Goal: Task Accomplishment & Management: Manage account settings

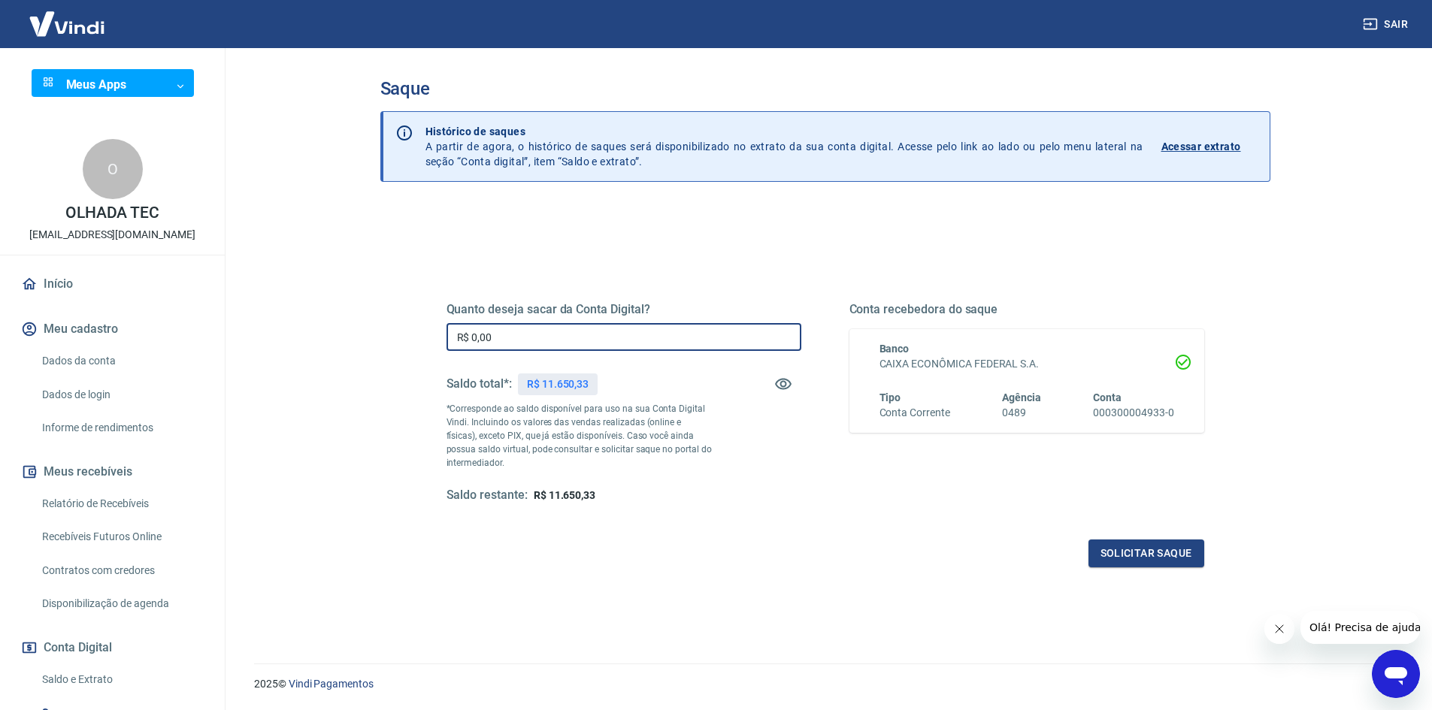
drag, startPoint x: 495, startPoint y: 336, endPoint x: 424, endPoint y: 326, distance: 72.1
click at [424, 326] on div "Quanto deseja sacar da Conta Digital? R$ 0,00 ​ Saldo total*: R$ 11.650,33 *Cor…" at bounding box center [825, 411] width 830 height 350
type input "R$ 11.650,33"
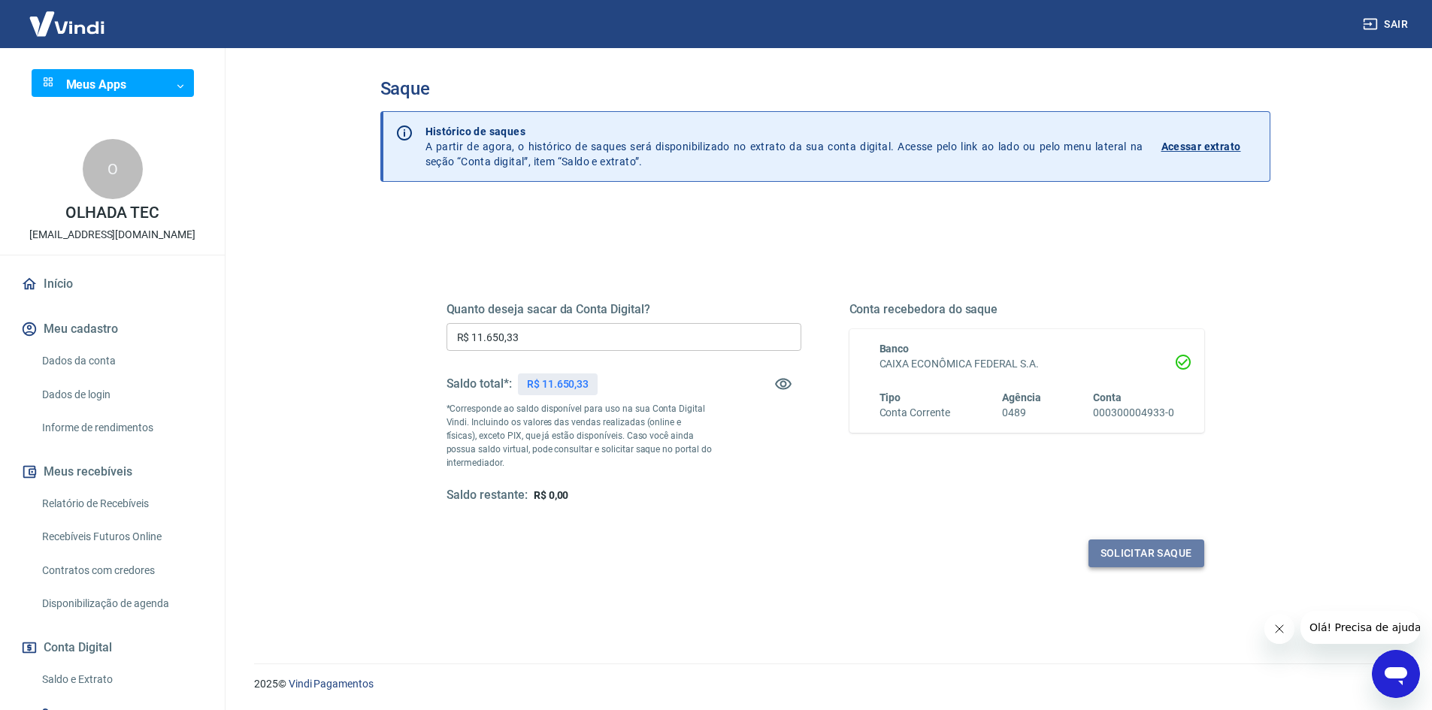
click at [1137, 554] on button "Solicitar saque" at bounding box center [1146, 554] width 116 height 28
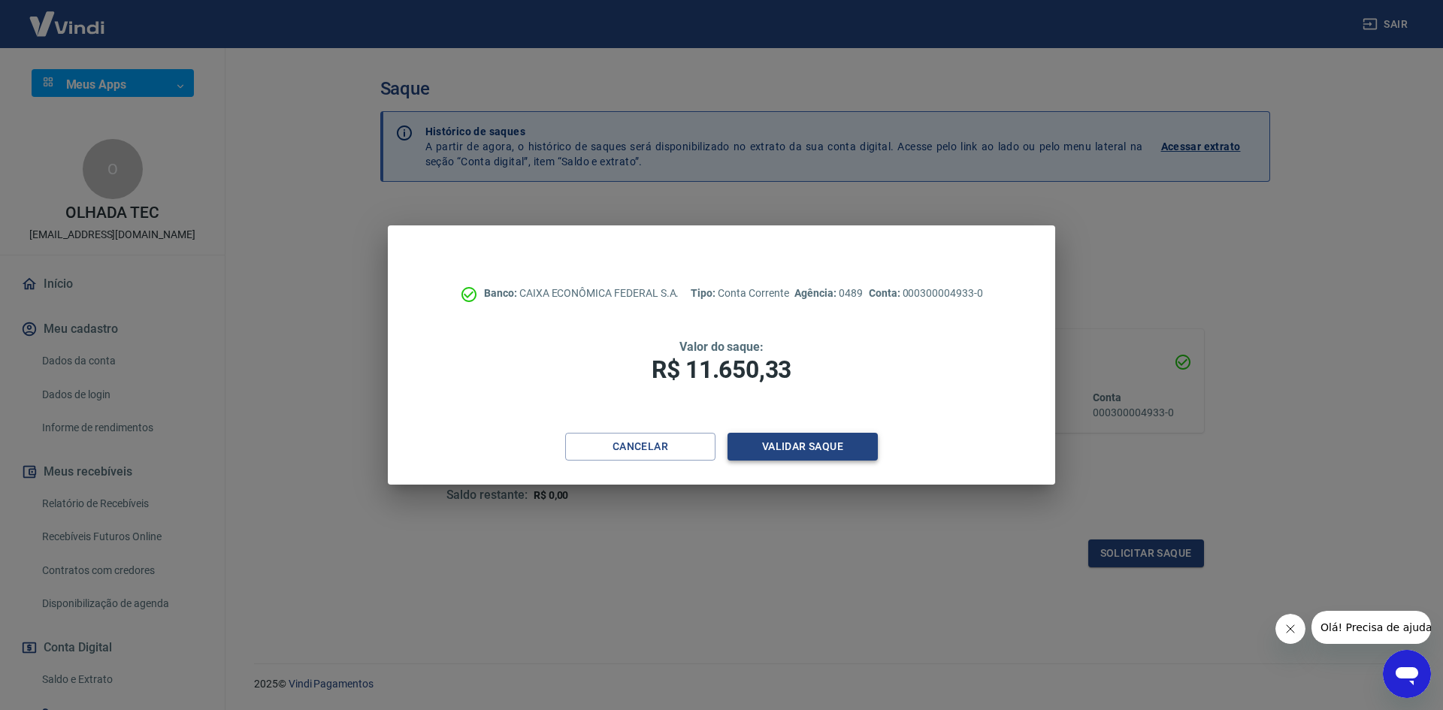
click at [813, 445] on button "Validar saque" at bounding box center [803, 447] width 150 height 28
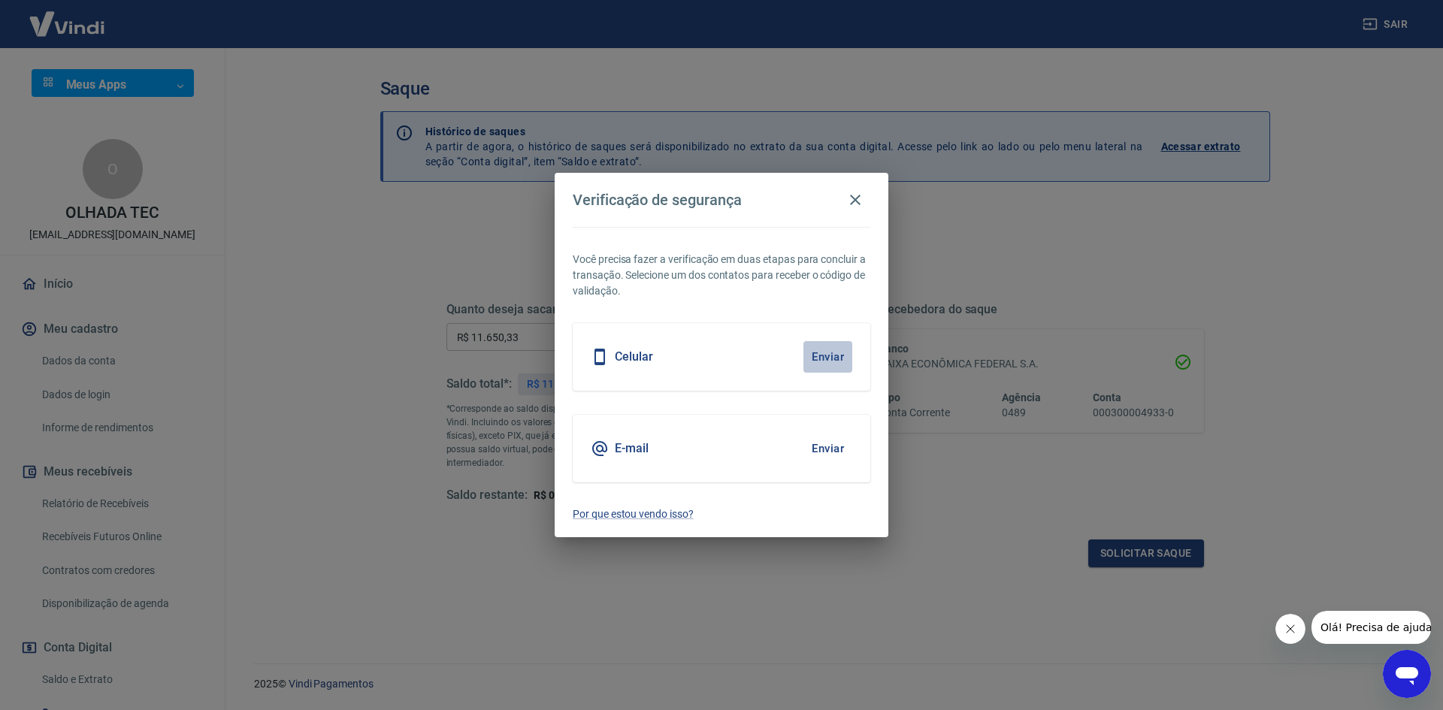
click at [825, 355] on button "Enviar" at bounding box center [828, 357] width 49 height 32
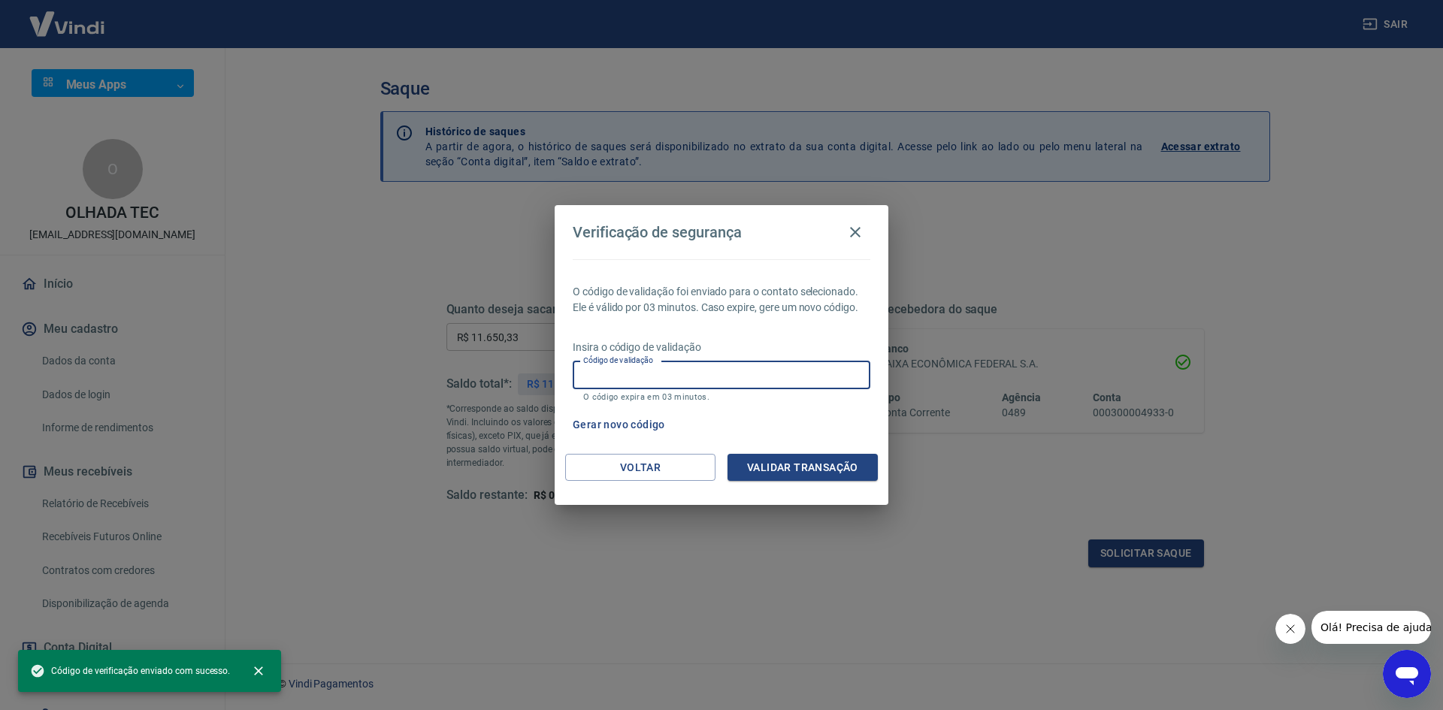
click at [693, 368] on input "Código de validação" at bounding box center [722, 376] width 298 height 28
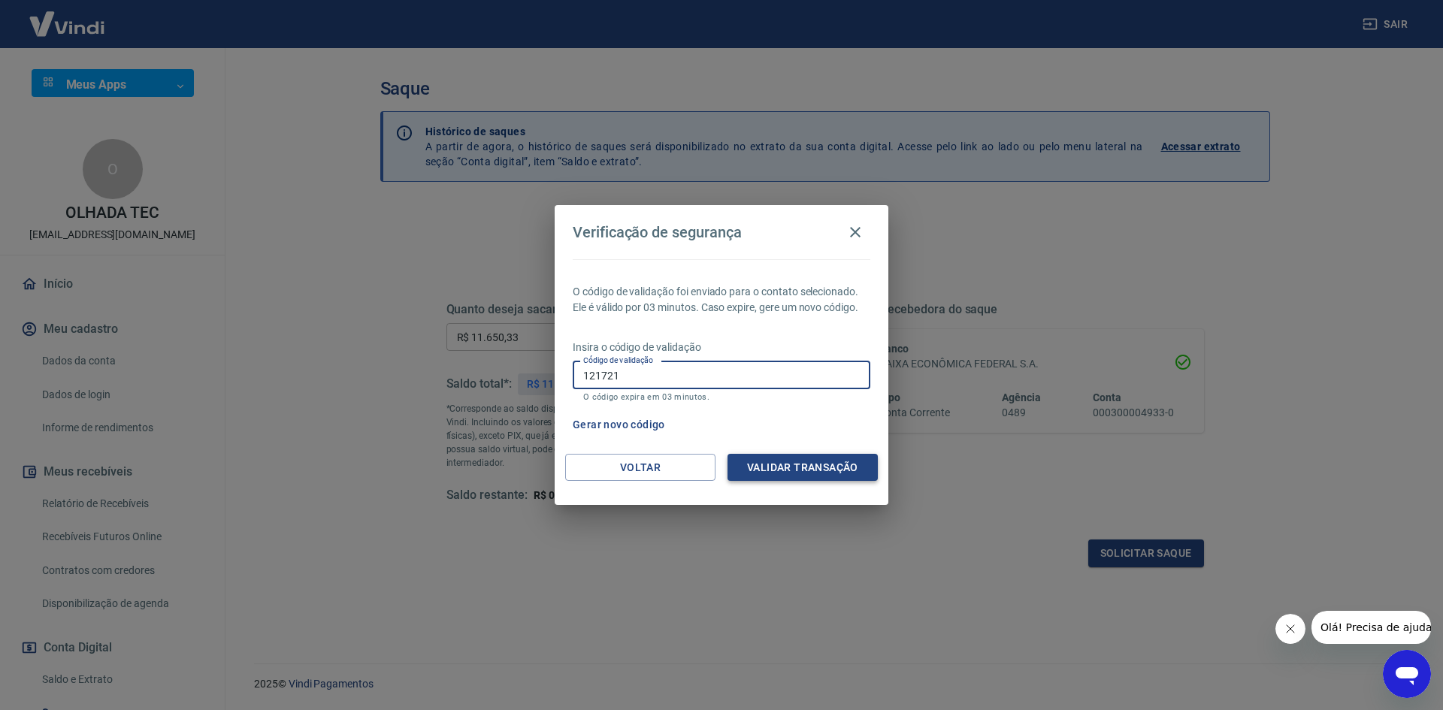
type input "121721"
click at [797, 464] on button "Validar transação" at bounding box center [803, 468] width 150 height 28
